Goal: Information Seeking & Learning: Learn about a topic

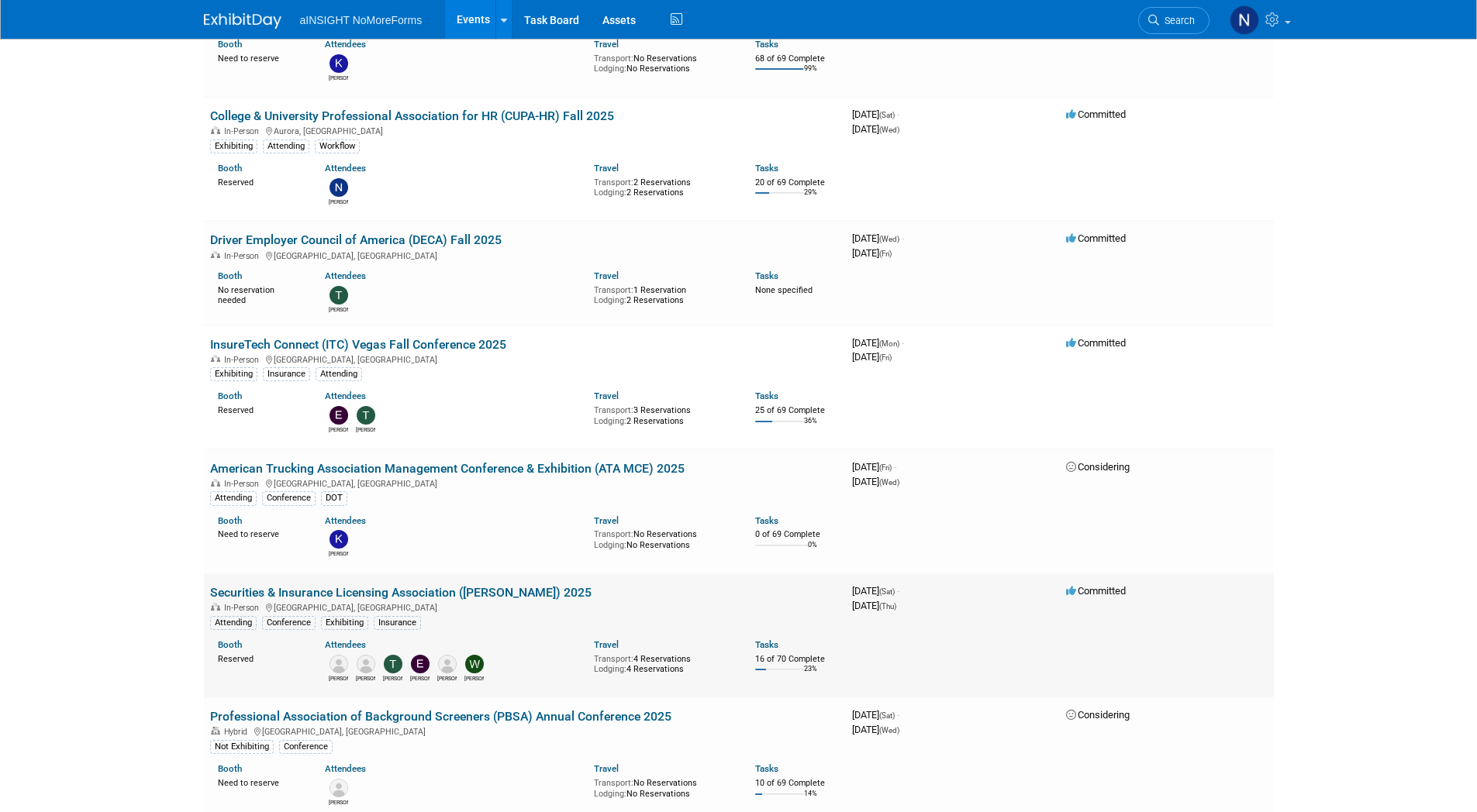
scroll to position [930, 0]
click at [412, 599] on link "Securities & Insurance Licensing Association ([PERSON_NAME]) 2025" at bounding box center [401, 591] width 382 height 15
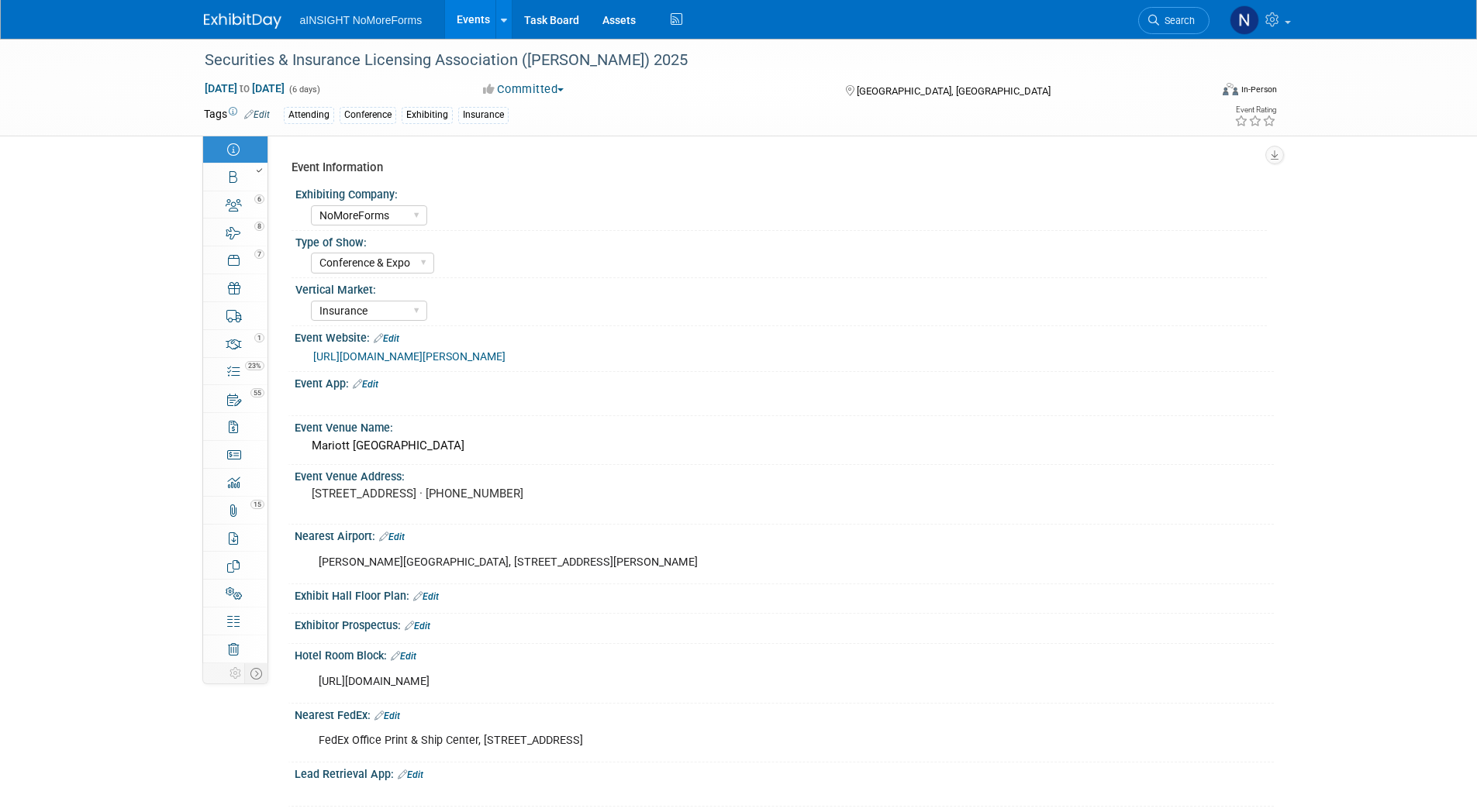
select select "NoMoreForms"
select select "Conference & Expo"
select select "Insurance"
select select "Yes"
click at [234, 174] on div at bounding box center [240, 170] width 53 height 11
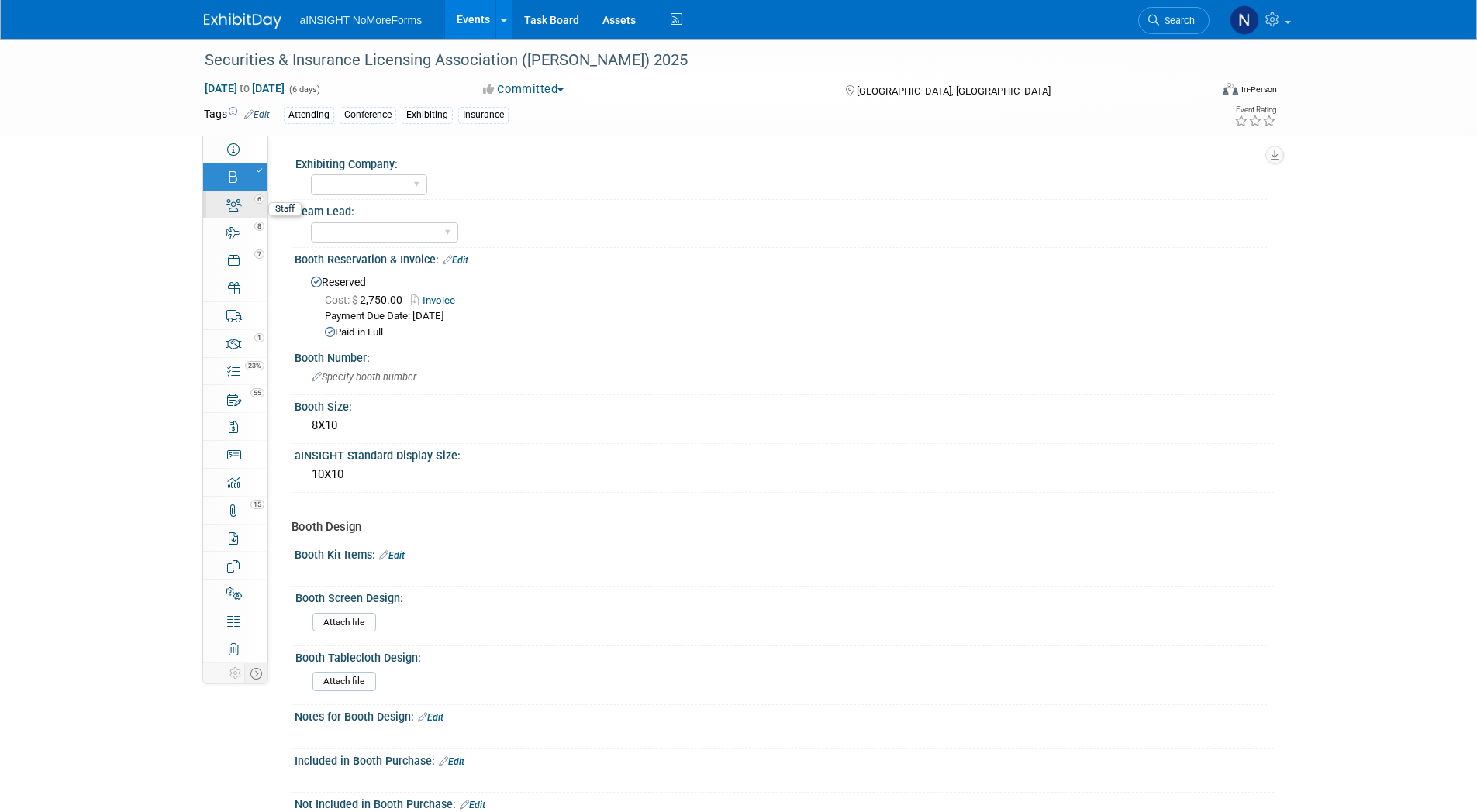
click at [233, 207] on icon at bounding box center [233, 206] width 16 height 13
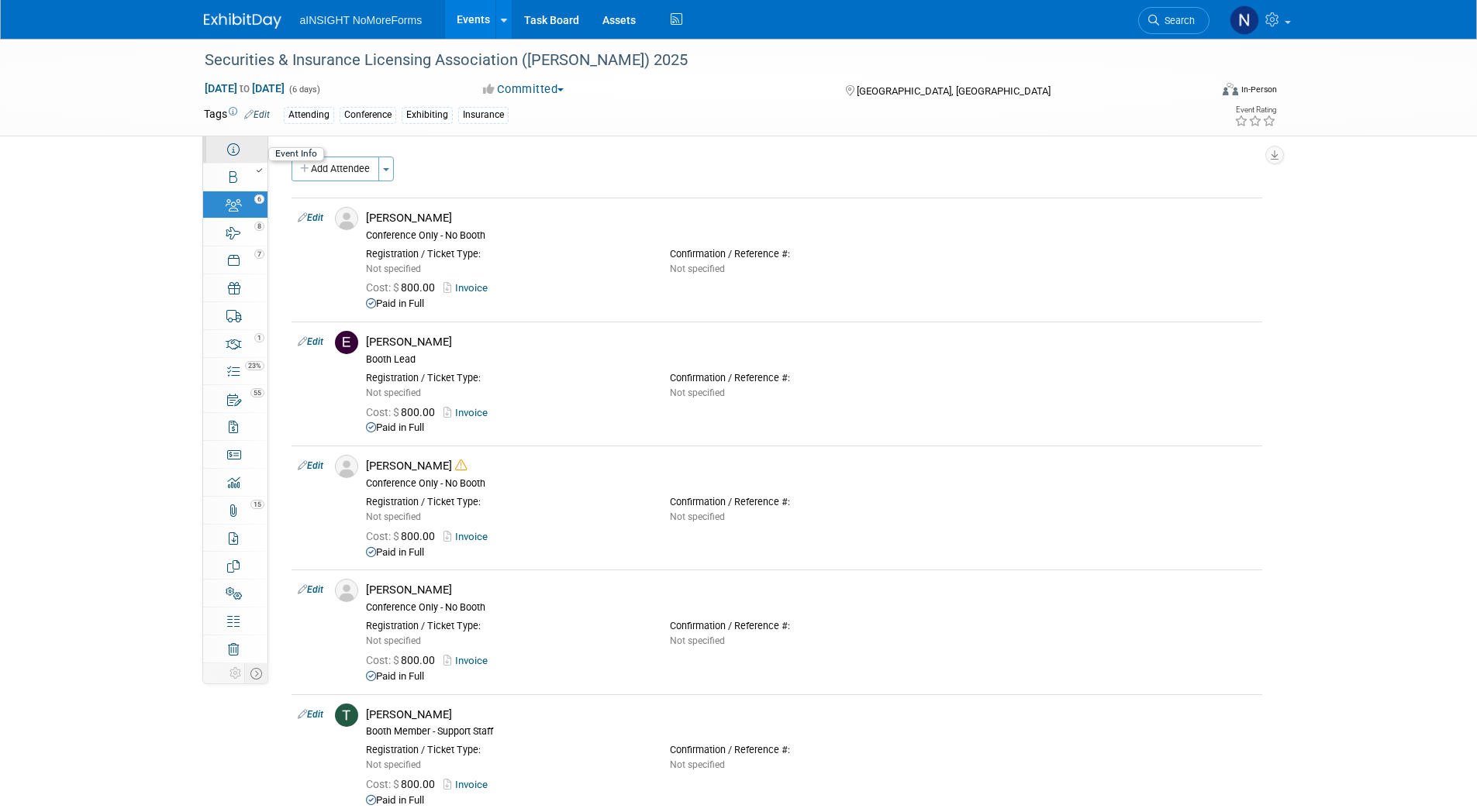
click at [240, 152] on icon at bounding box center [233, 150] width 13 height 13
select select "NoMoreForms"
select select "Conference & Expo"
select select "Insurance"
select select "Yes"
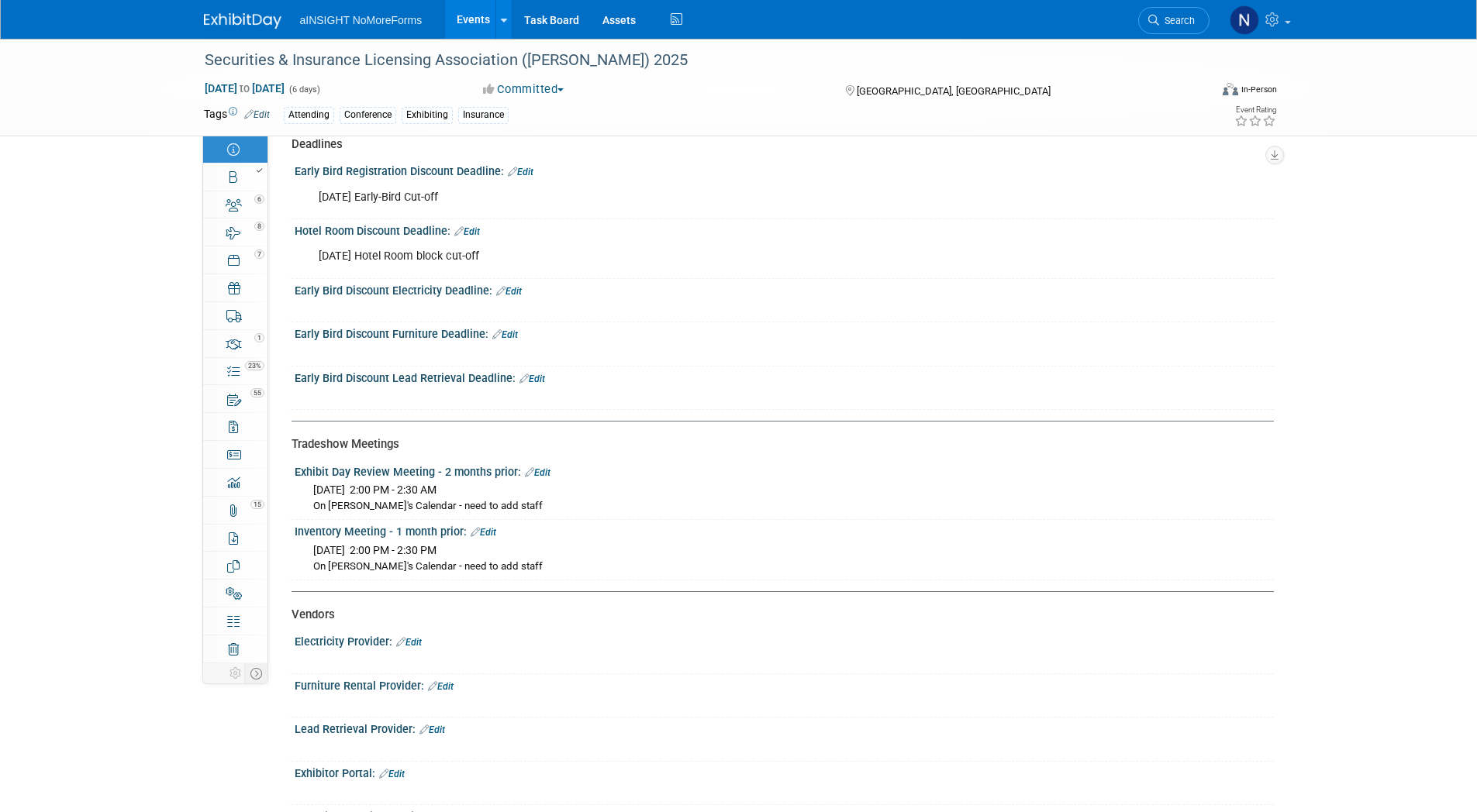
scroll to position [1860, 0]
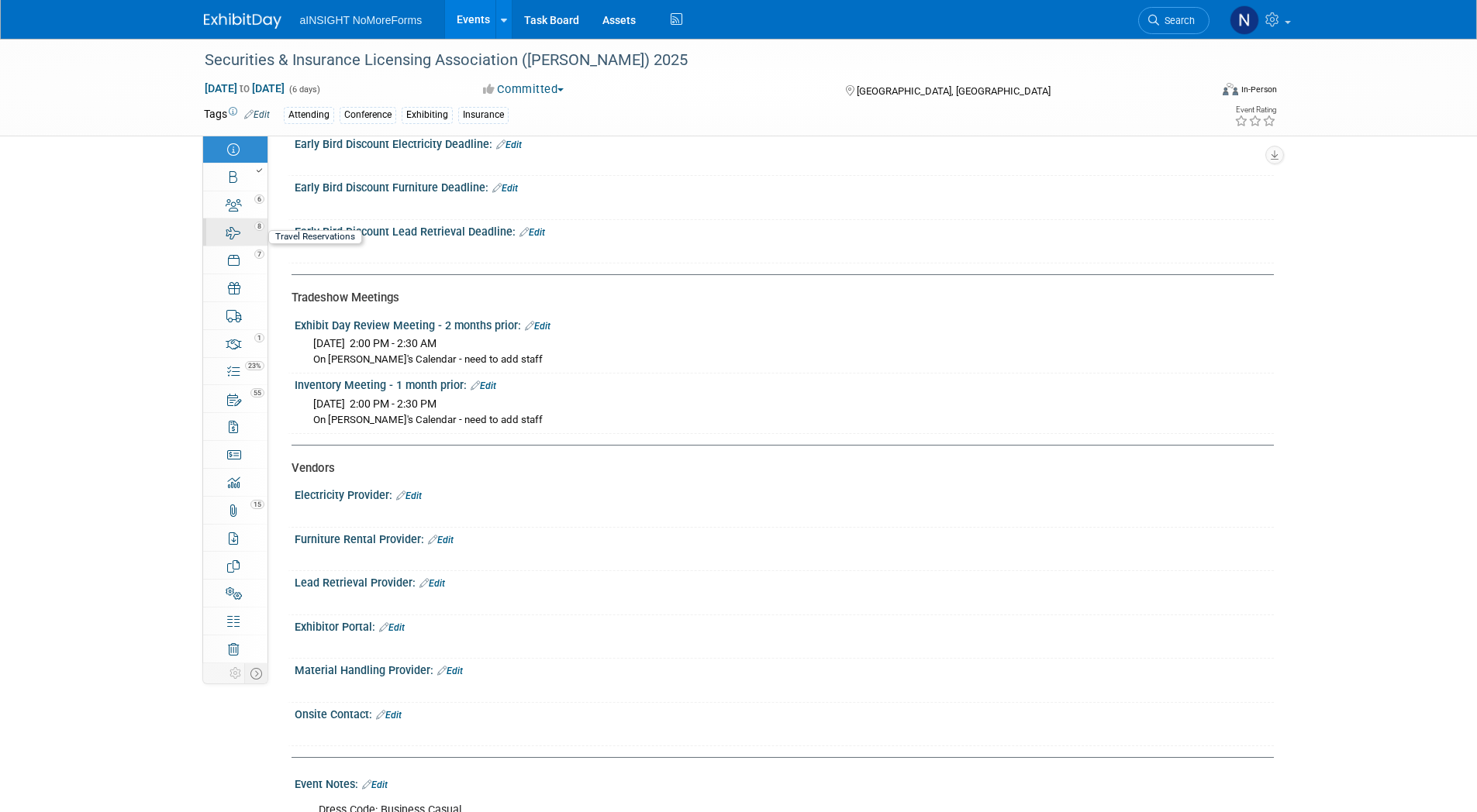
click at [250, 233] on link "8 Travel Reservations 8" at bounding box center [236, 232] width 64 height 27
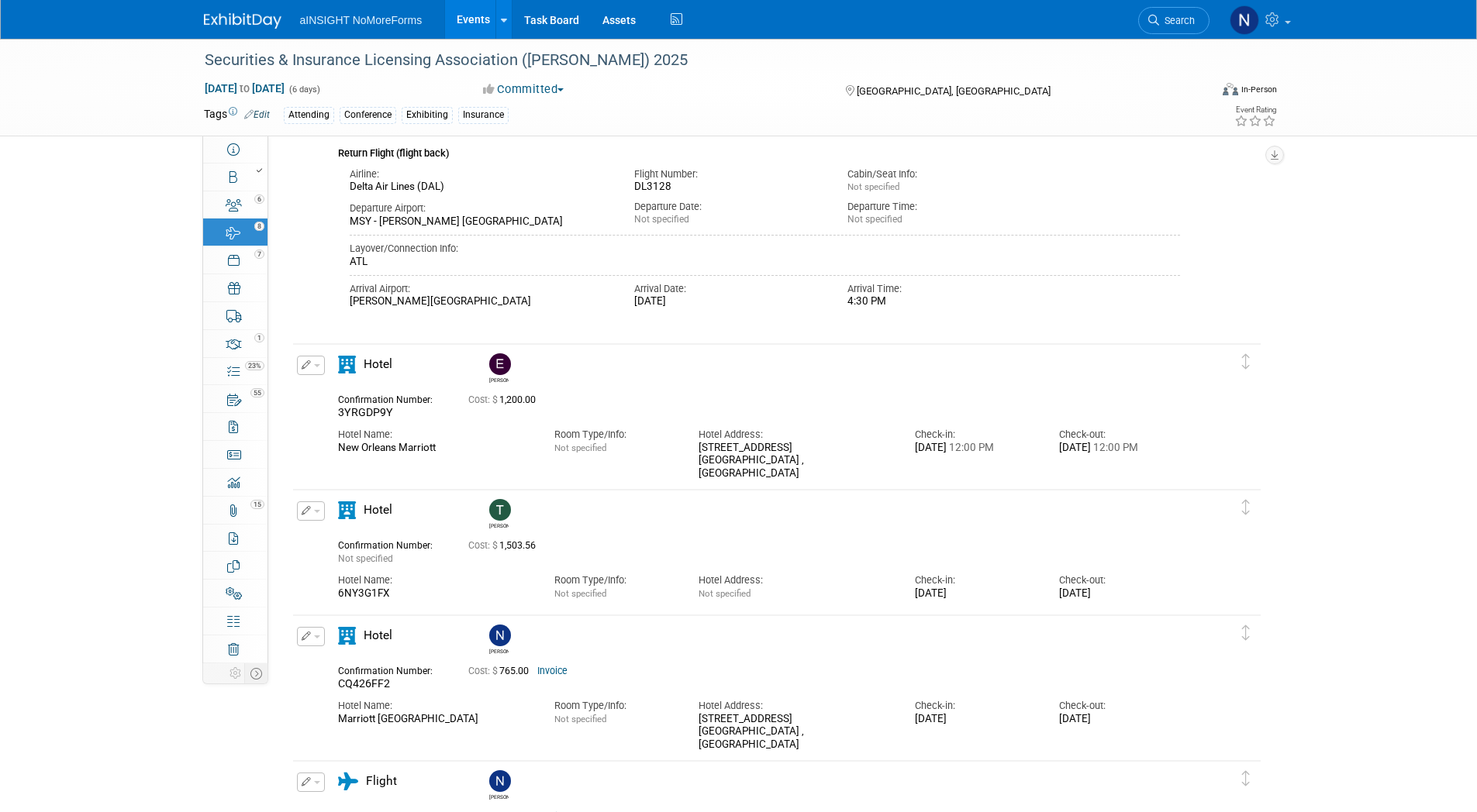
scroll to position [264, 0]
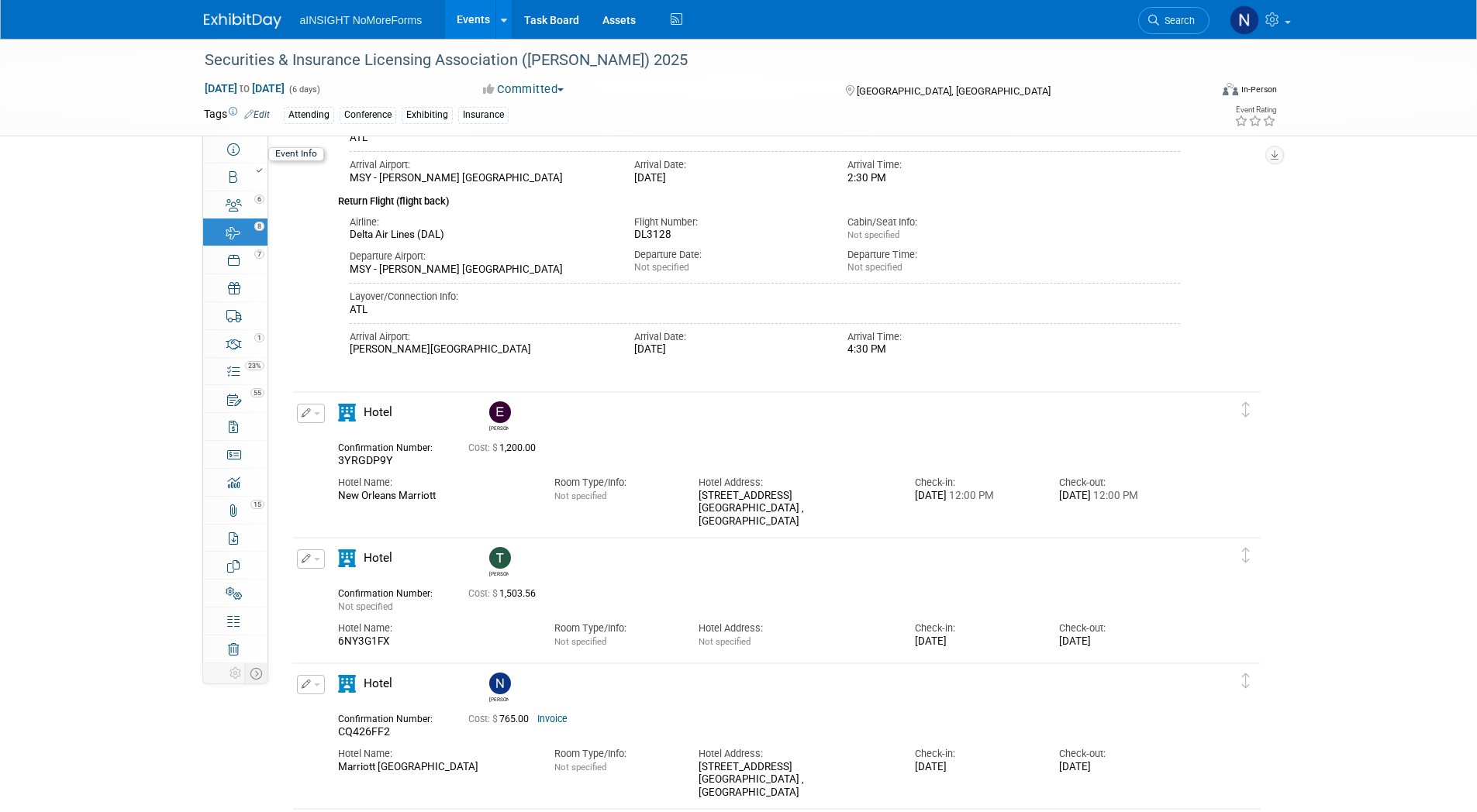
drag, startPoint x: 240, startPoint y: 151, endPoint x: 277, endPoint y: 173, distance: 43.0
click at [240, 151] on link "Event Information" at bounding box center [236, 149] width 64 height 27
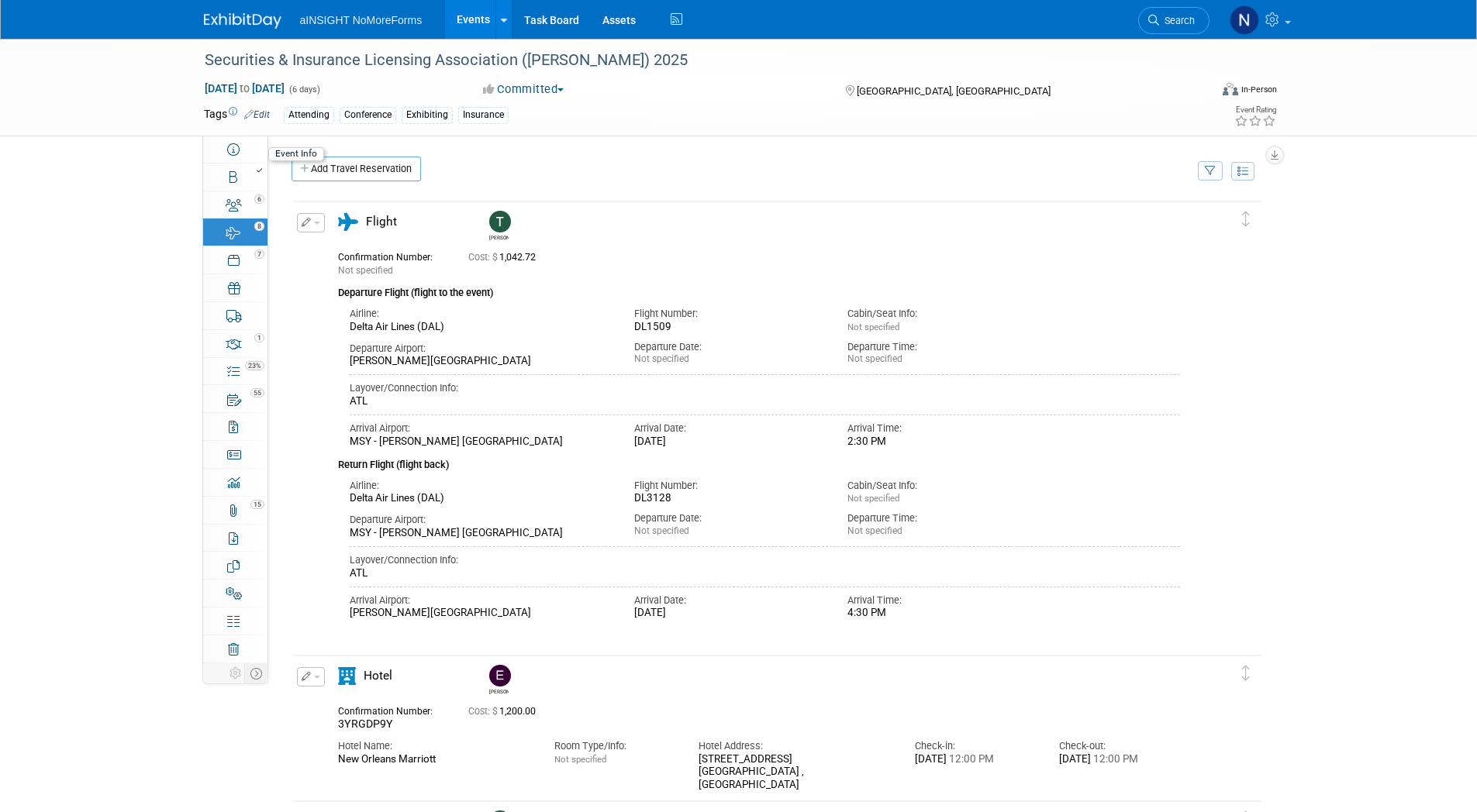
select select "NoMoreForms"
select select "Conference & Expo"
select select "Insurance"
select select "Yes"
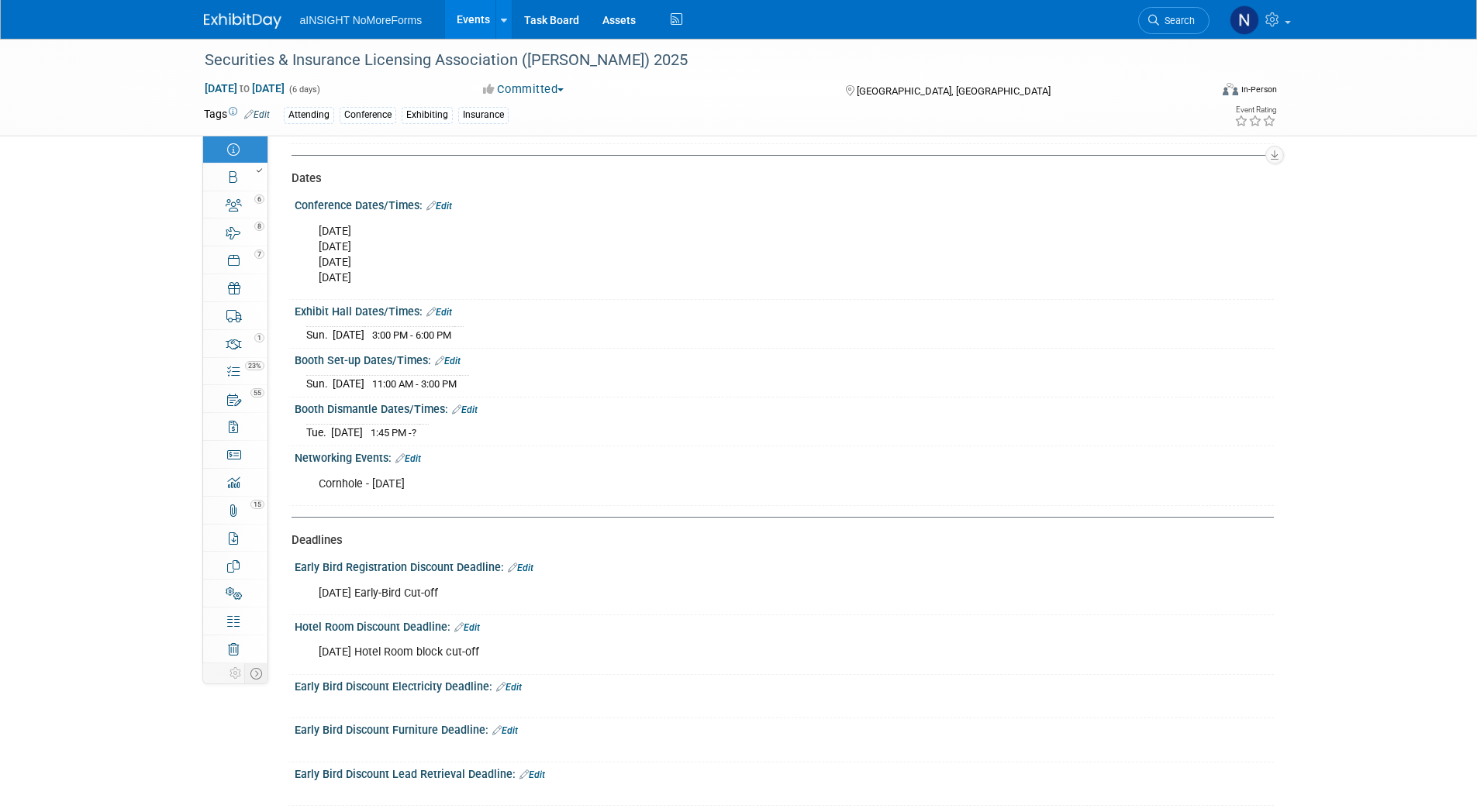
scroll to position [1783, 0]
